Goal: Transaction & Acquisition: Purchase product/service

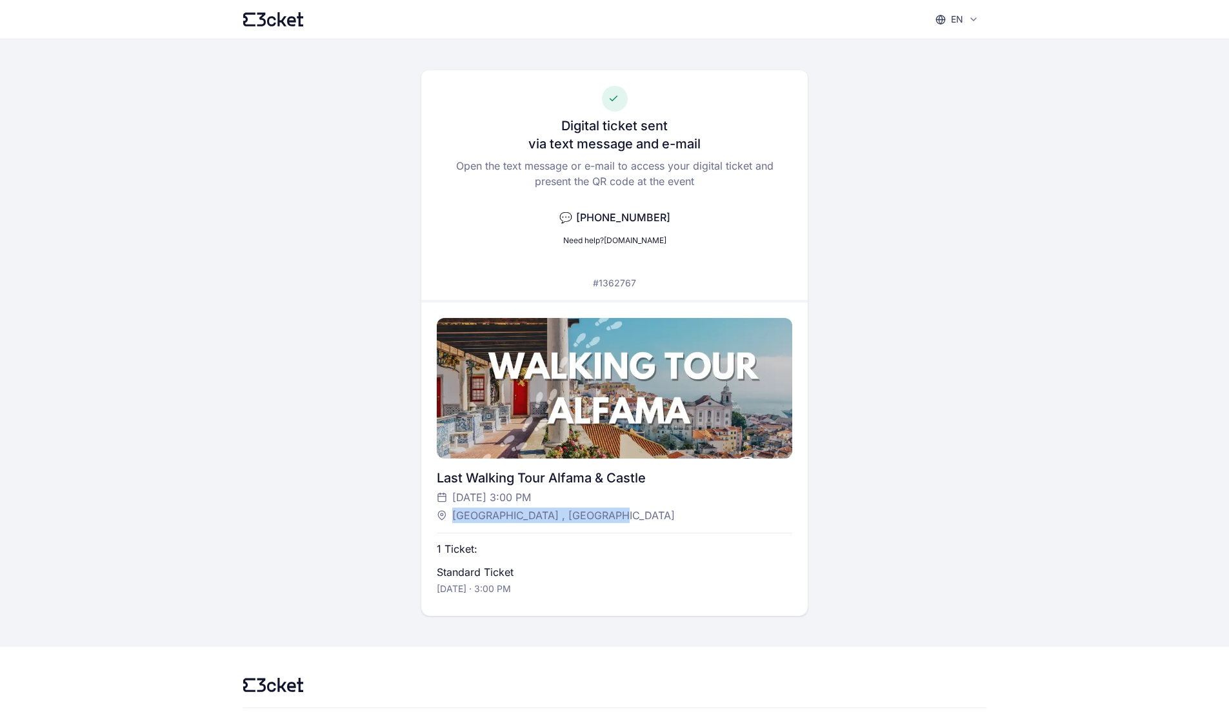
drag, startPoint x: 453, startPoint y: 517, endPoint x: 679, endPoint y: 517, distance: 225.8
click at [679, 517] on div "Restauradores Square , Lisboa" at bounding box center [608, 515] width 343 height 15
copy span "Restauradores Square , Lisboa"
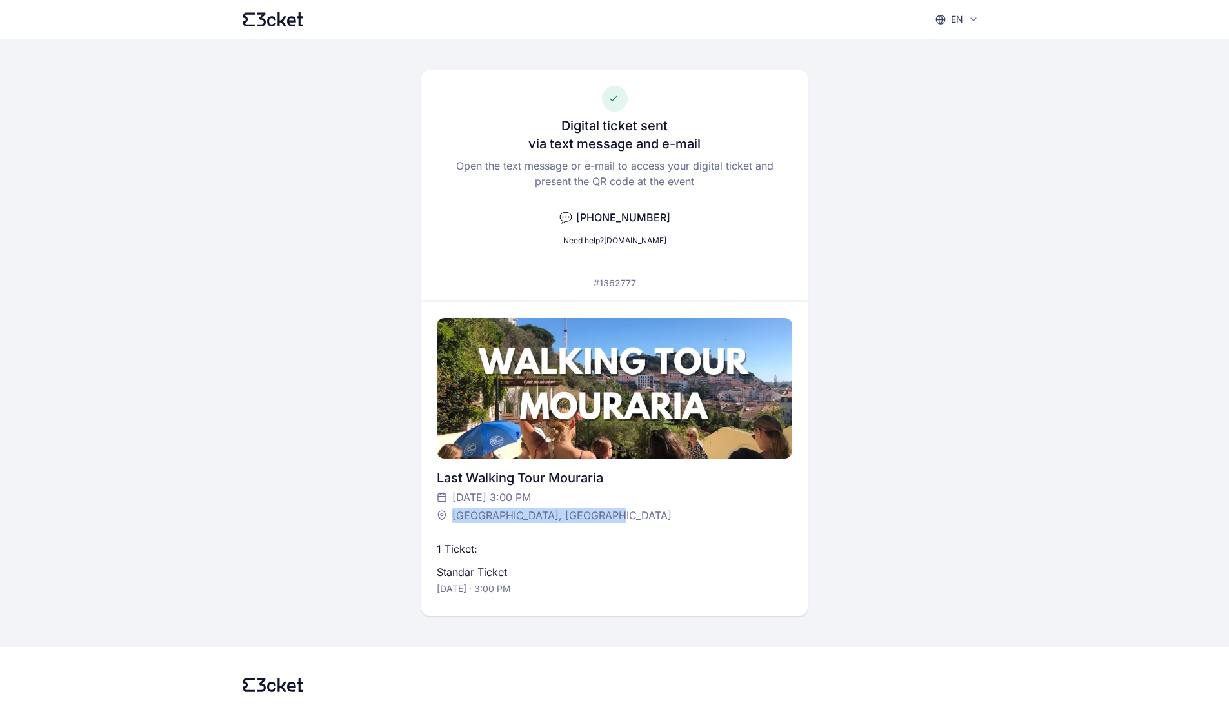
drag, startPoint x: 454, startPoint y: 518, endPoint x: 620, endPoint y: 518, distance: 165.8
click at [620, 518] on div "Restauradores Square, Lisboa" at bounding box center [608, 515] width 343 height 15
copy span "Restauradores Square, Lisboa"
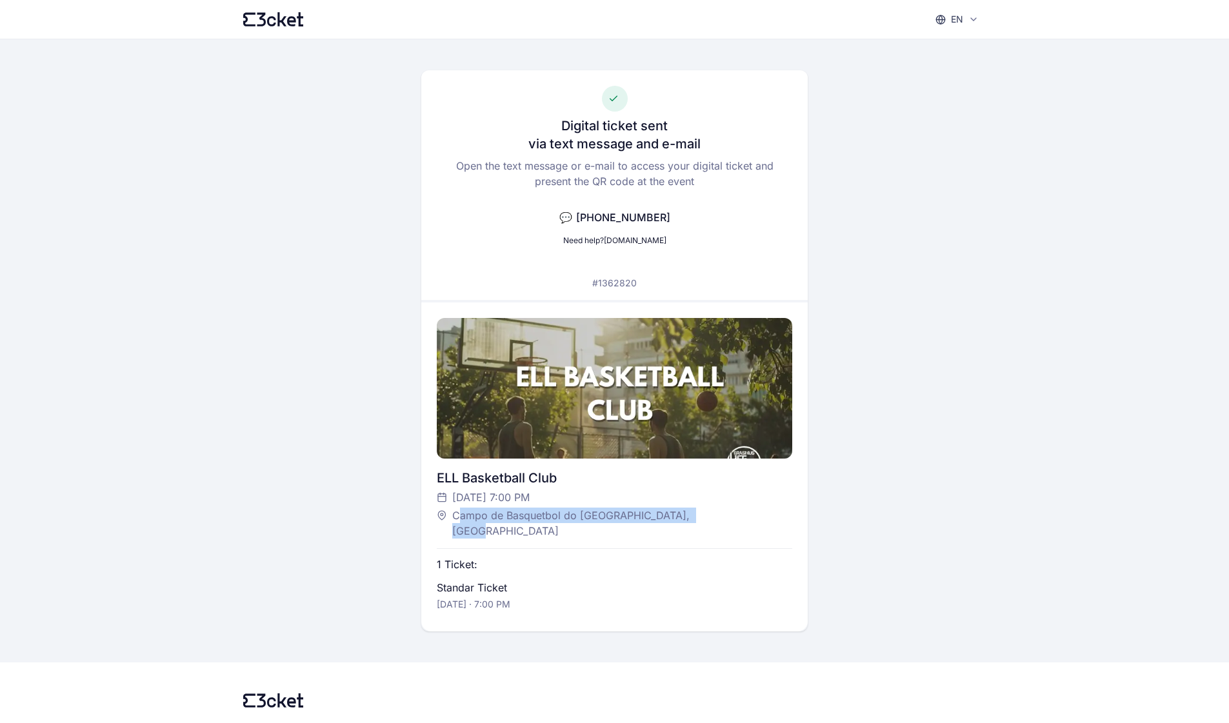
drag, startPoint x: 456, startPoint y: 520, endPoint x: 715, endPoint y: 515, distance: 259.4
click at [715, 515] on div "Campo de Basquetbol do [GEOGRAPHIC_DATA], [GEOGRAPHIC_DATA]" at bounding box center [608, 523] width 343 height 31
copy span "ampo de Basquetbol do Moinho do Penedo, Lisboa"
drag, startPoint x: 454, startPoint y: 519, endPoint x: 719, endPoint y: 511, distance: 265.3
click at [719, 511] on div "Campo de Basquetbol do Moinho do Penedo, Lisboa" at bounding box center [608, 523] width 343 height 31
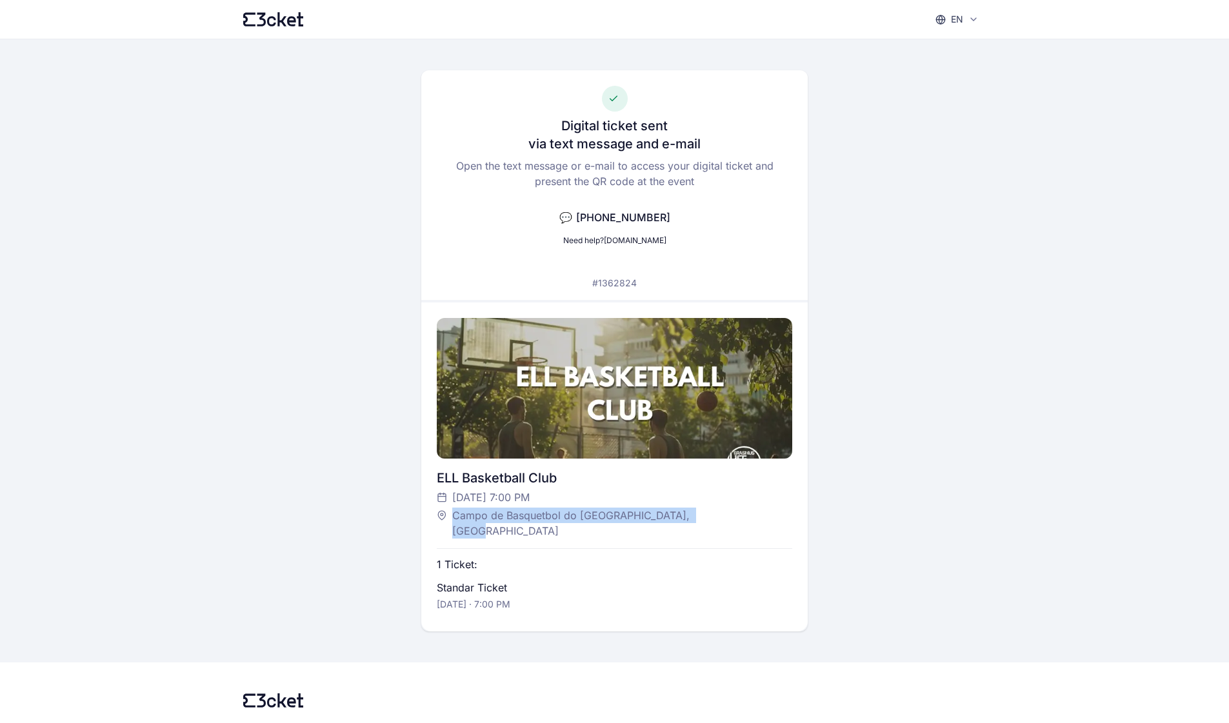
copy span "Campo de Basquetbol do Moinho do Penedo, Lisboa"
